Goal: Check status: Check status

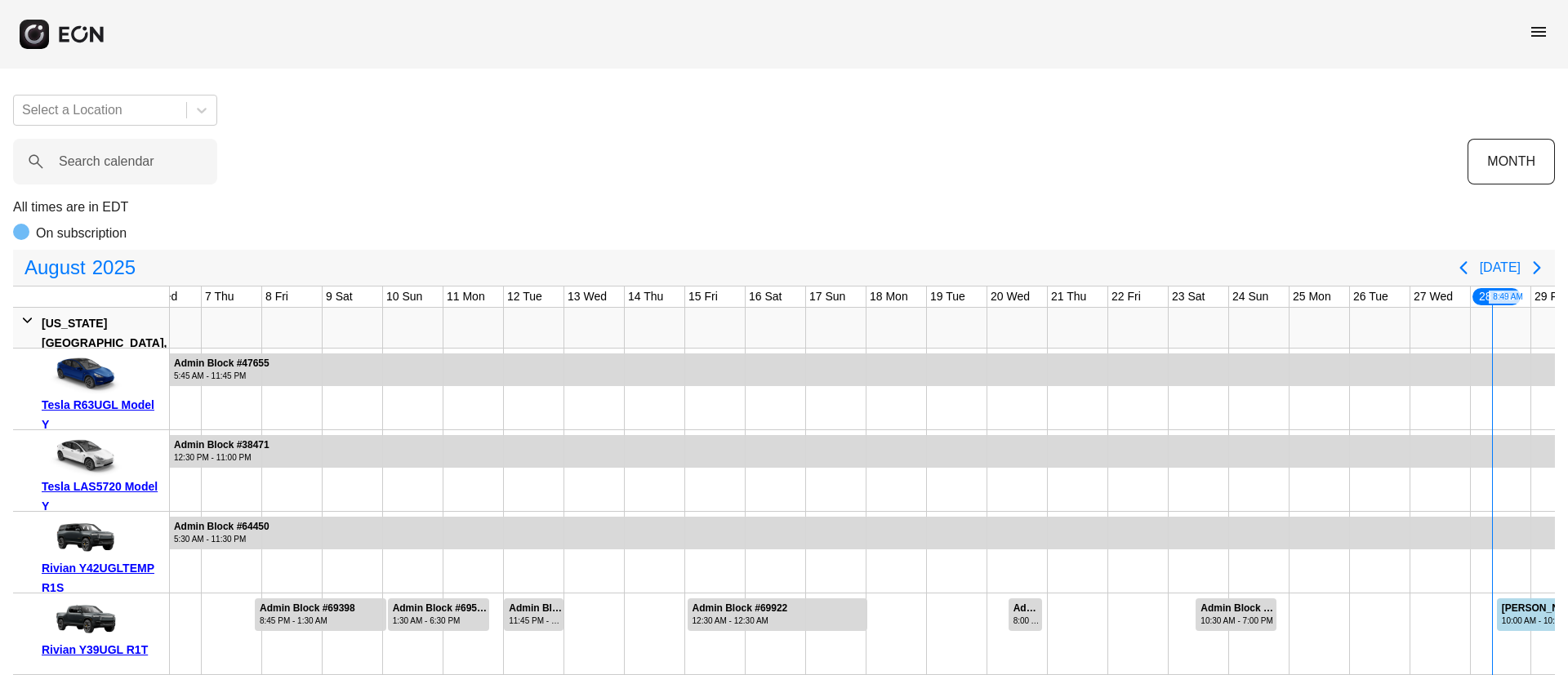
click at [1548, 27] on div "menu" at bounding box center [784, 34] width 1568 height 69
click at [1544, 32] on span "menu" at bounding box center [1538, 32] width 20 height 20
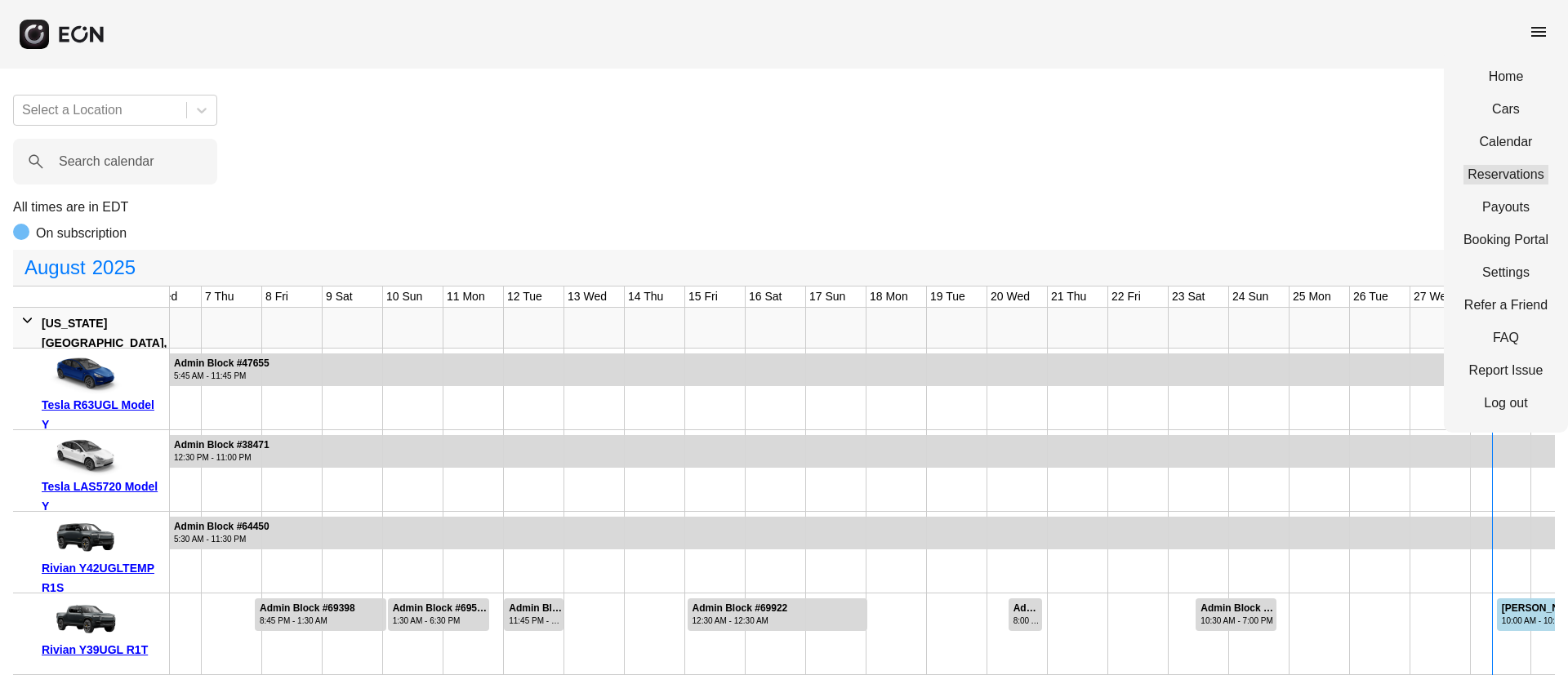
click at [1501, 165] on link "Reservations" at bounding box center [1506, 174] width 85 height 20
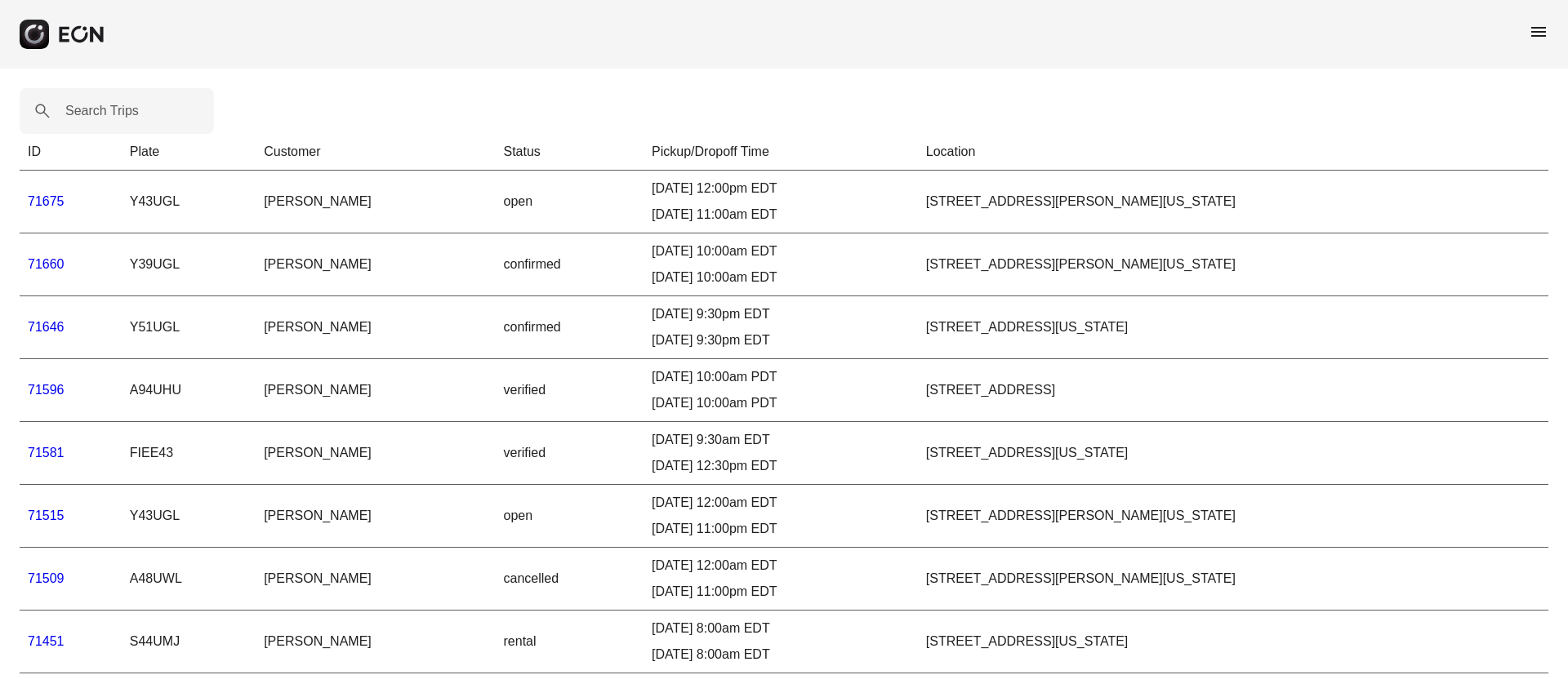
click at [103, 106] on label "Search Trips" at bounding box center [101, 111] width 73 height 20
click at [103, 106] on Trips "Search Trips" at bounding box center [117, 111] width 194 height 46
paste Trips "*****"
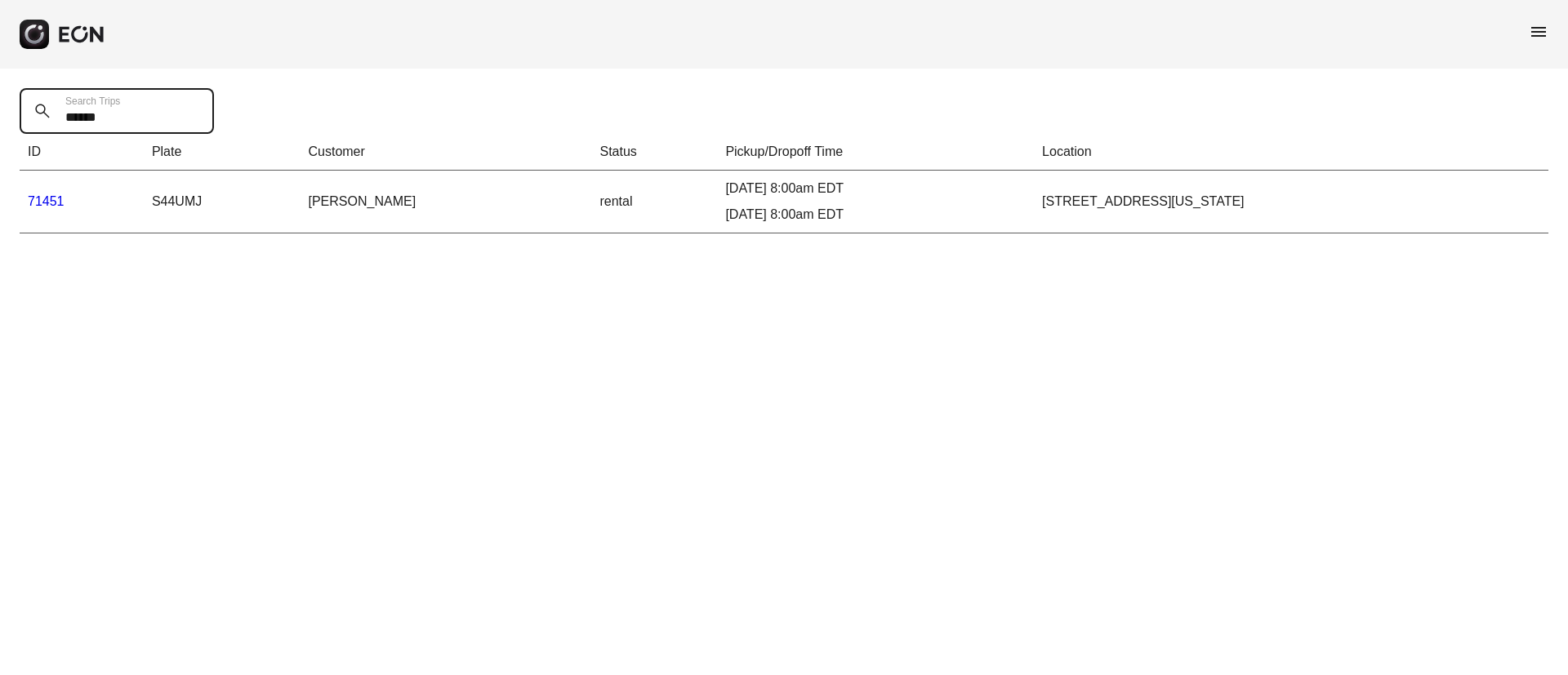
type Trips "*****"
click at [43, 202] on link "71451" at bounding box center [46, 201] width 37 height 14
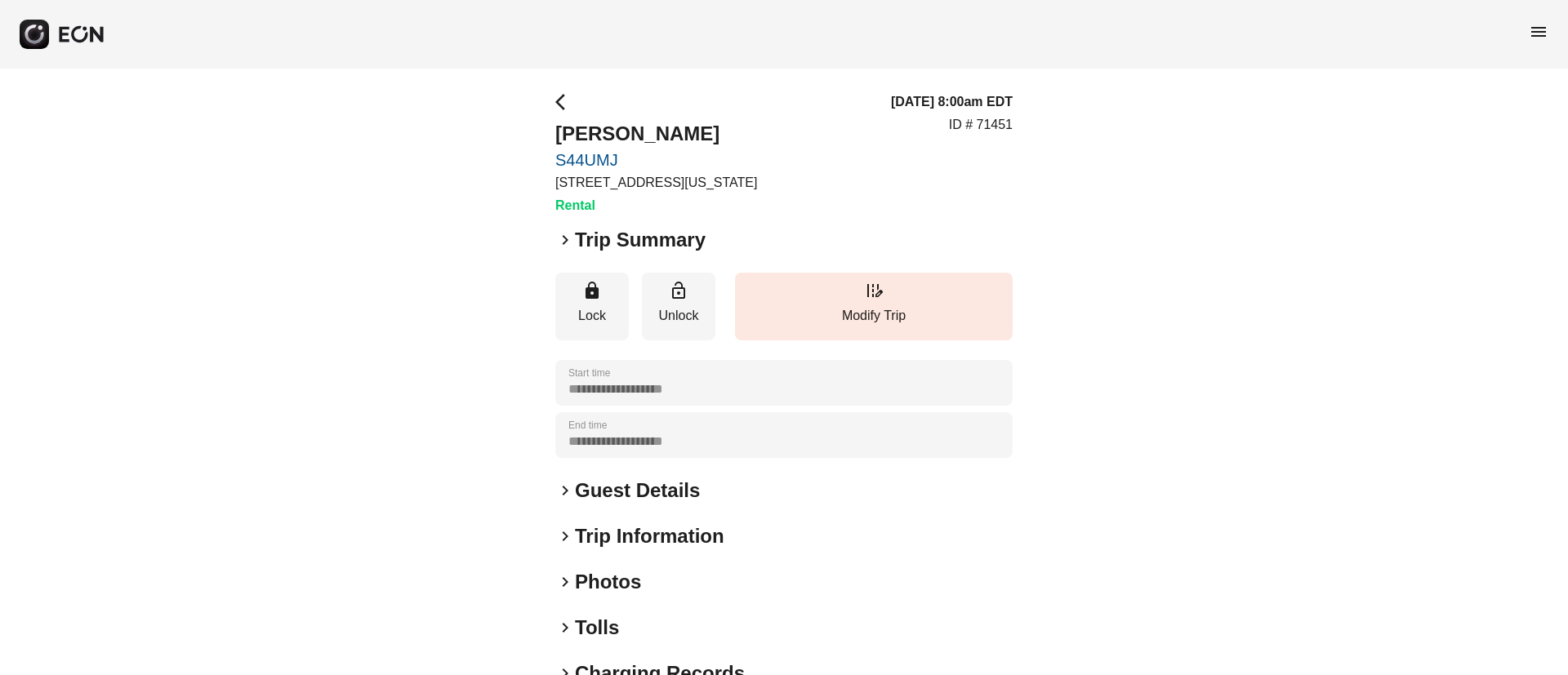
drag, startPoint x: 598, startPoint y: 586, endPoint x: 619, endPoint y: 539, distance: 51.5
click at [599, 586] on h2 "Photos" at bounding box center [608, 581] width 66 height 26
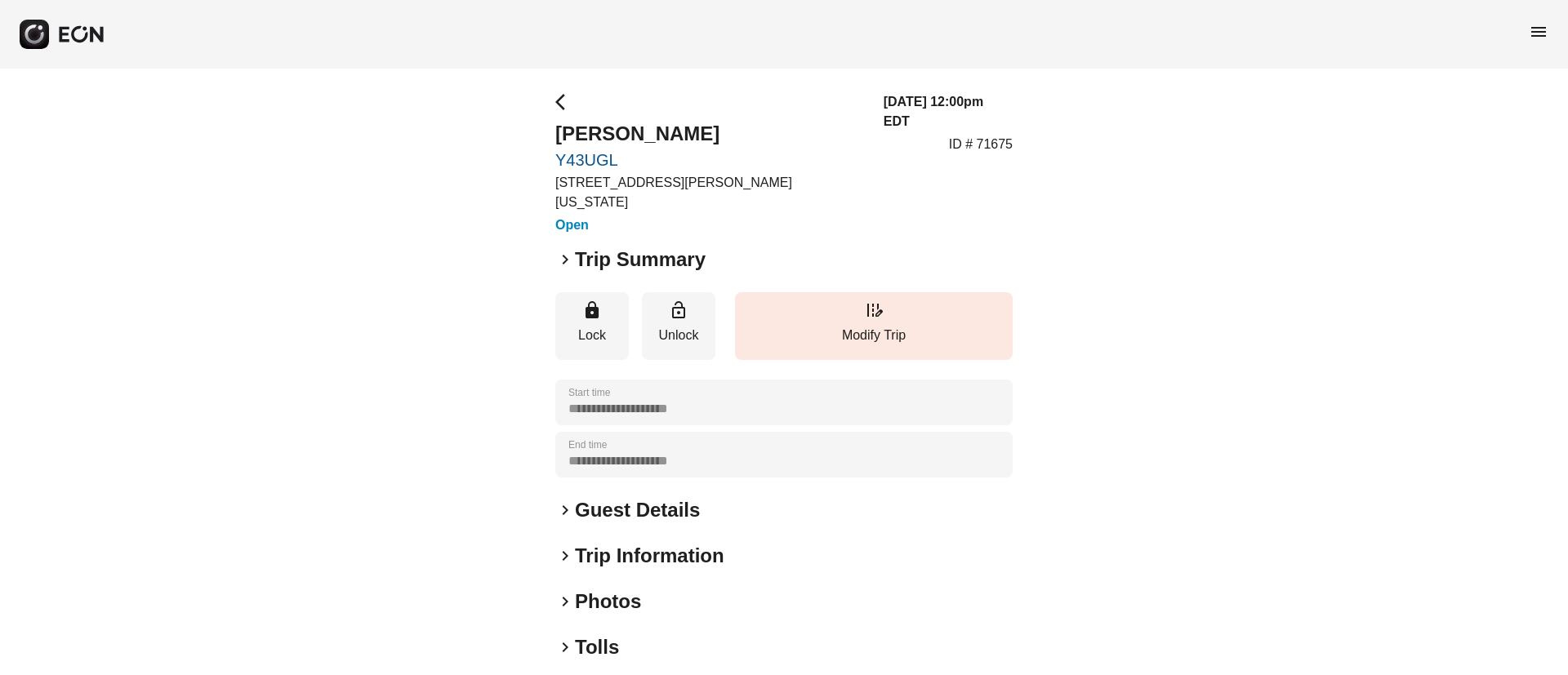
click at [689, 497] on h2 "Guest Details" at bounding box center [638, 510] width 125 height 26
click at [601, 497] on h2 "Guest Details" at bounding box center [638, 510] width 125 height 26
